Goal: Book appointment/travel/reservation

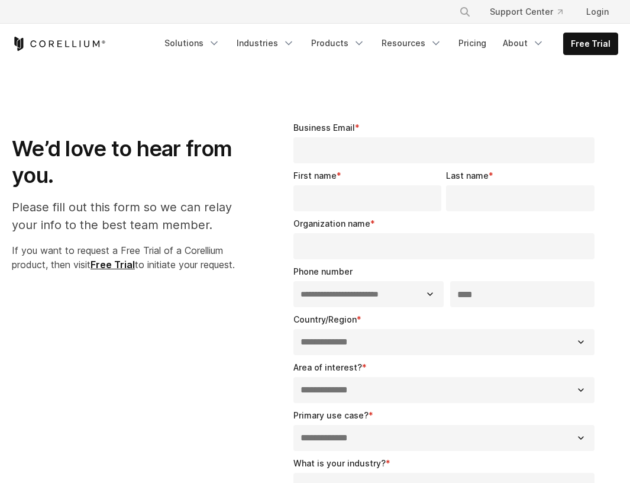
select select "**"
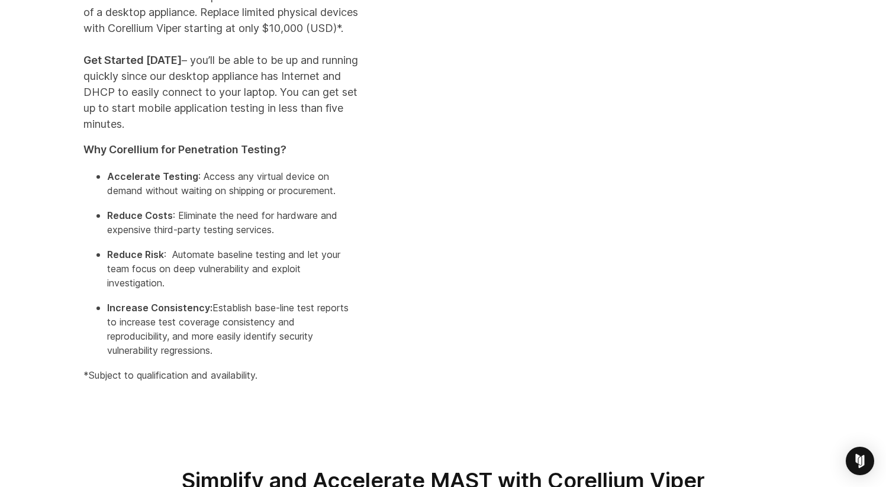
scroll to position [435, 0]
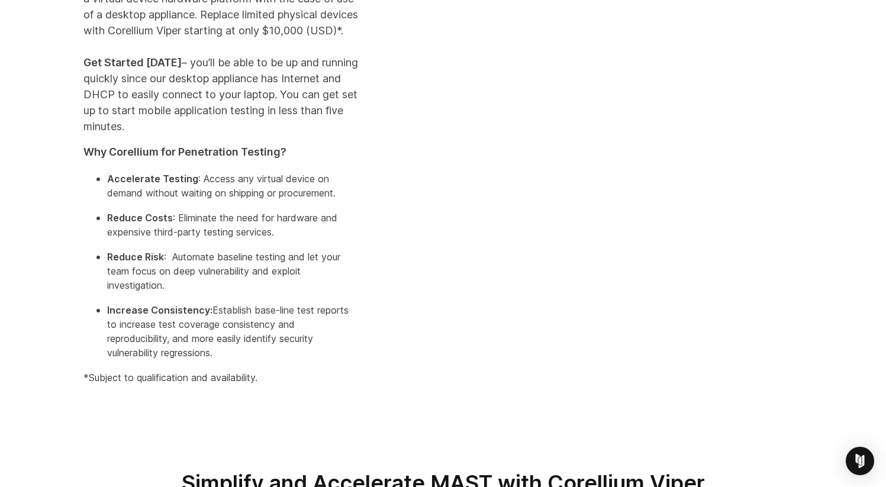
click at [832, 131] on div "Special Limited-Time Offer: Do you need a mobile application security testing s…" at bounding box center [443, 144] width 886 height 613
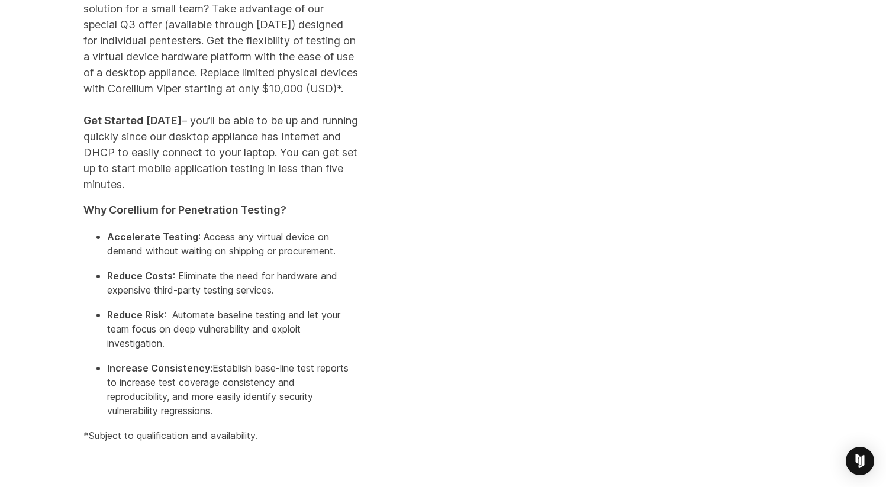
scroll to position [356, 0]
